Goal: Find specific page/section

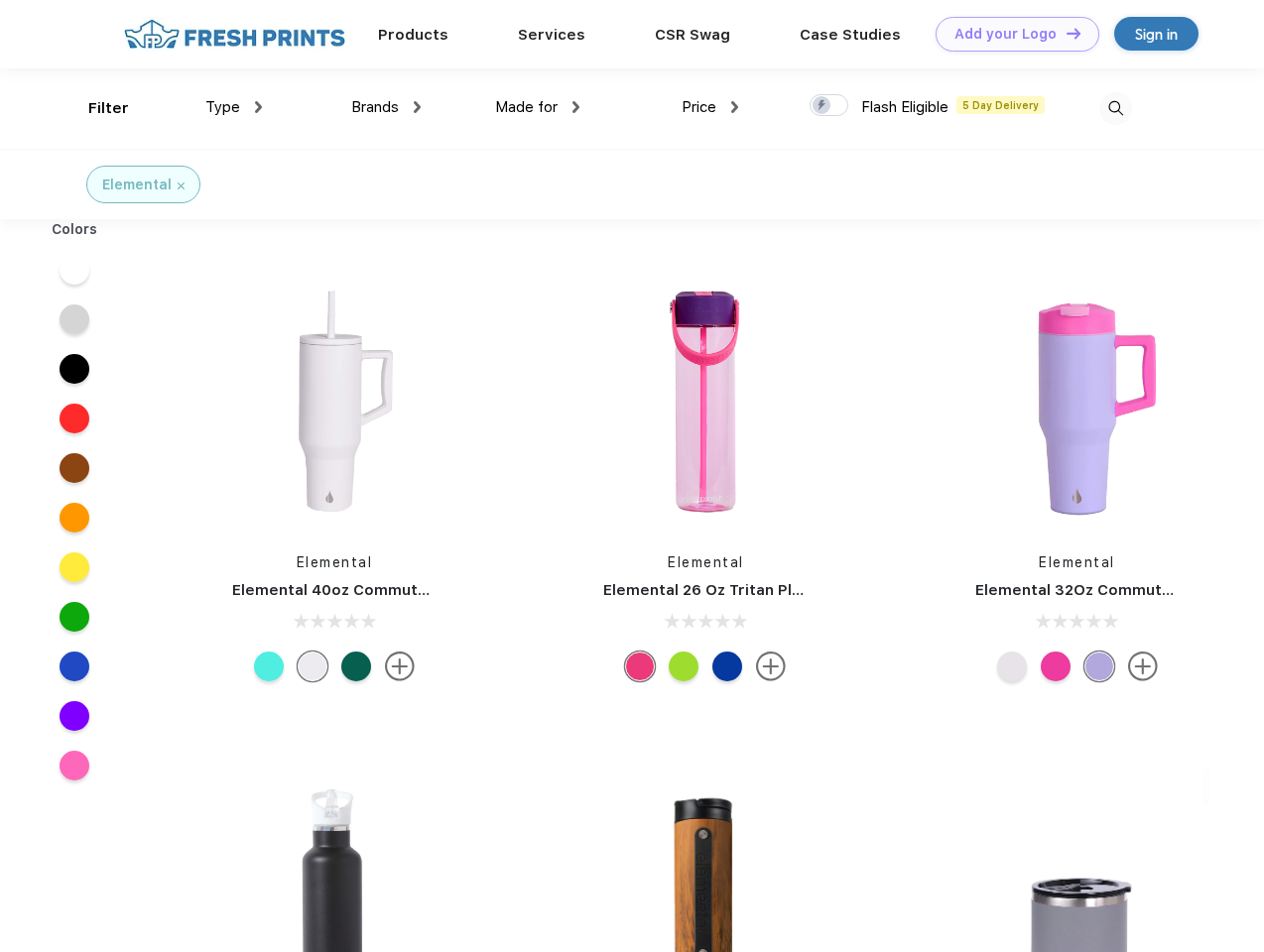
click at [1010, 34] on link "Add your Logo Design Tool" at bounding box center [1017, 34] width 164 height 35
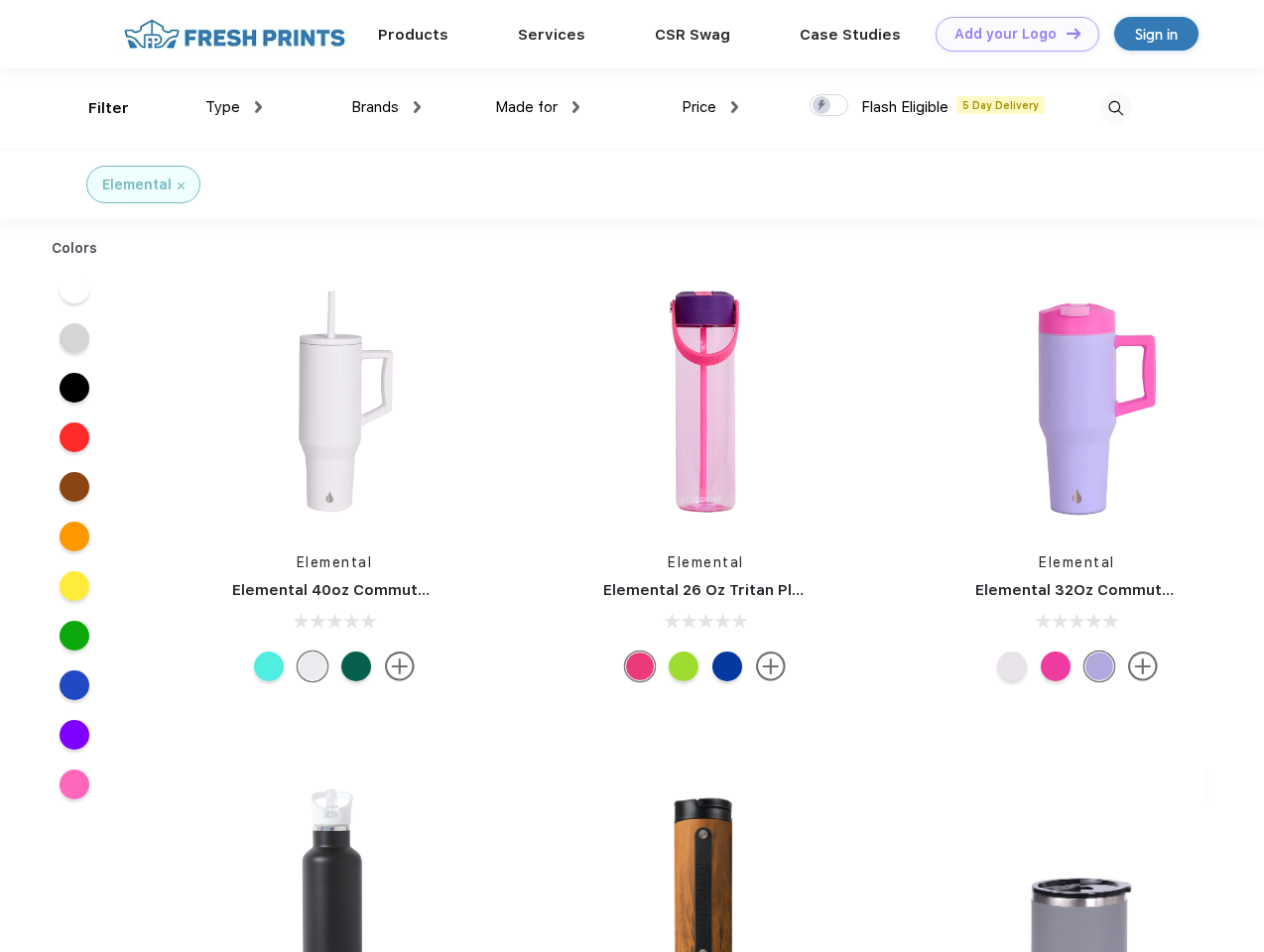
click at [0, 0] on div "Design Tool" at bounding box center [0, 0] width 0 height 0
click at [1064, 33] on link "Add your Logo Design Tool" at bounding box center [1017, 34] width 164 height 35
click at [95, 108] on div "Filter" at bounding box center [108, 108] width 41 height 23
click at [234, 107] on span "Type" at bounding box center [222, 107] width 35 height 18
click at [386, 107] on span "Brands" at bounding box center [375, 107] width 48 height 18
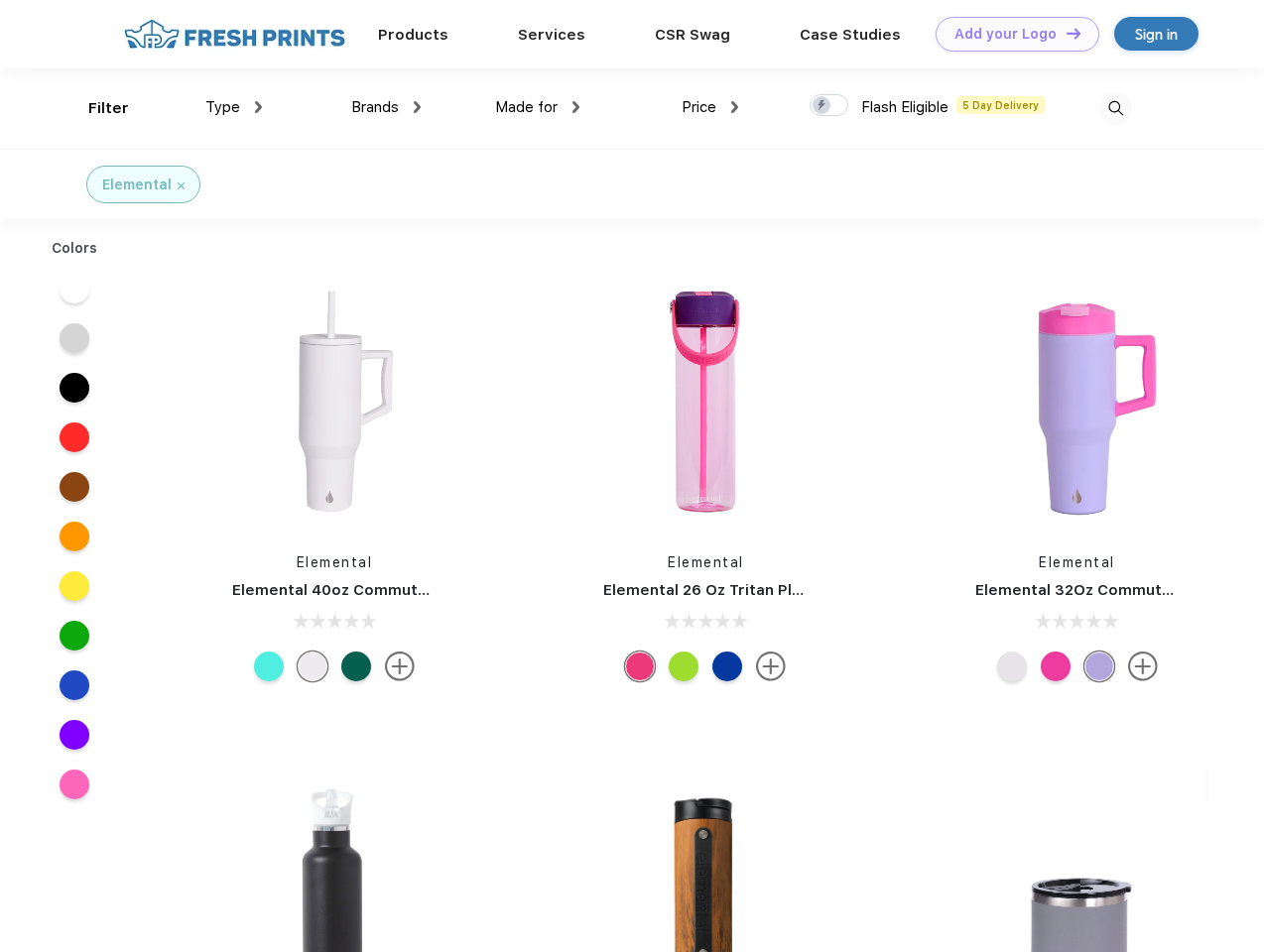
click at [537, 107] on span "Made for" at bounding box center [525, 107] width 63 height 18
click at [710, 107] on span "Price" at bounding box center [698, 107] width 35 height 18
click at [829, 106] on div at bounding box center [828, 105] width 39 height 22
click at [822, 106] on input "checkbox" at bounding box center [815, 99] width 13 height 13
click at [1115, 108] on img at bounding box center [1115, 108] width 33 height 33
